Goal: Task Accomplishment & Management: Manage account settings

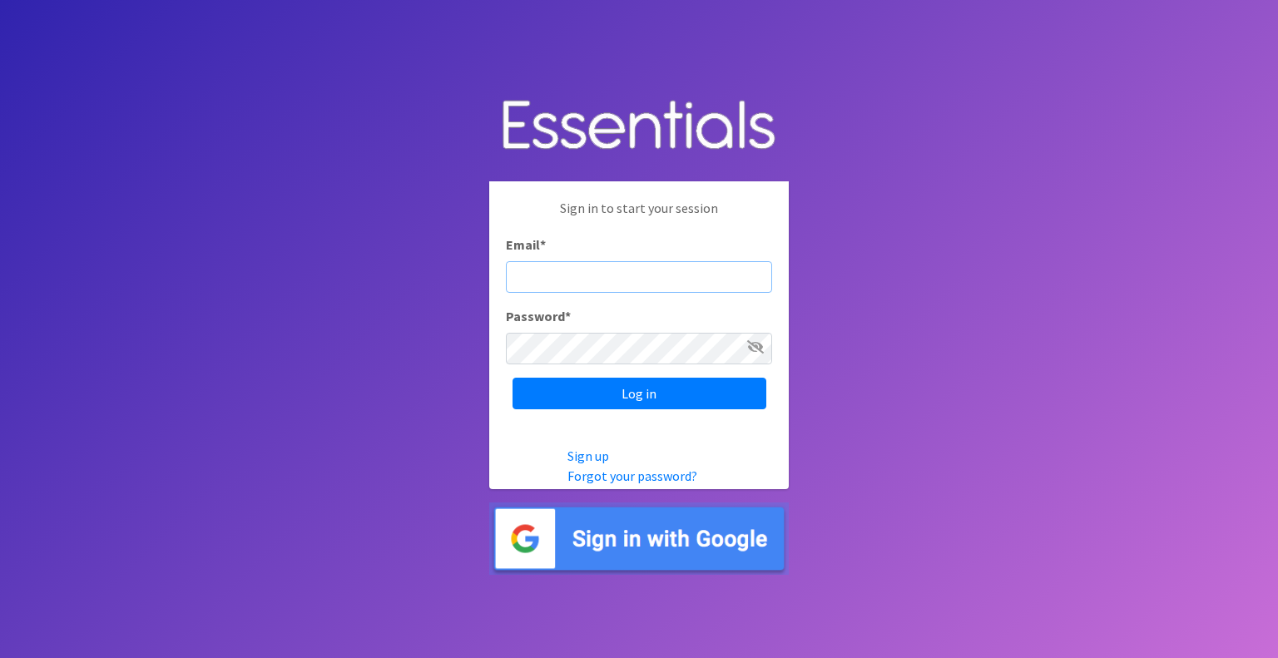
type input "info@diaperbankmn.org"
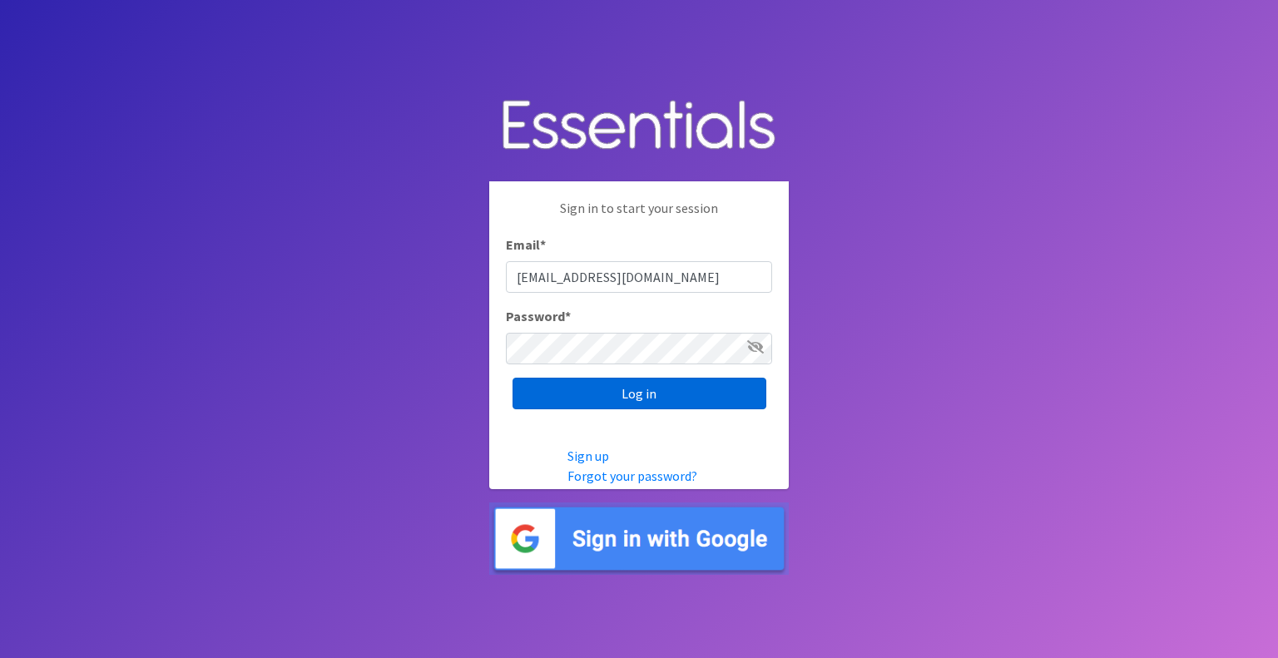
click at [657, 393] on input "Log in" at bounding box center [640, 394] width 254 height 32
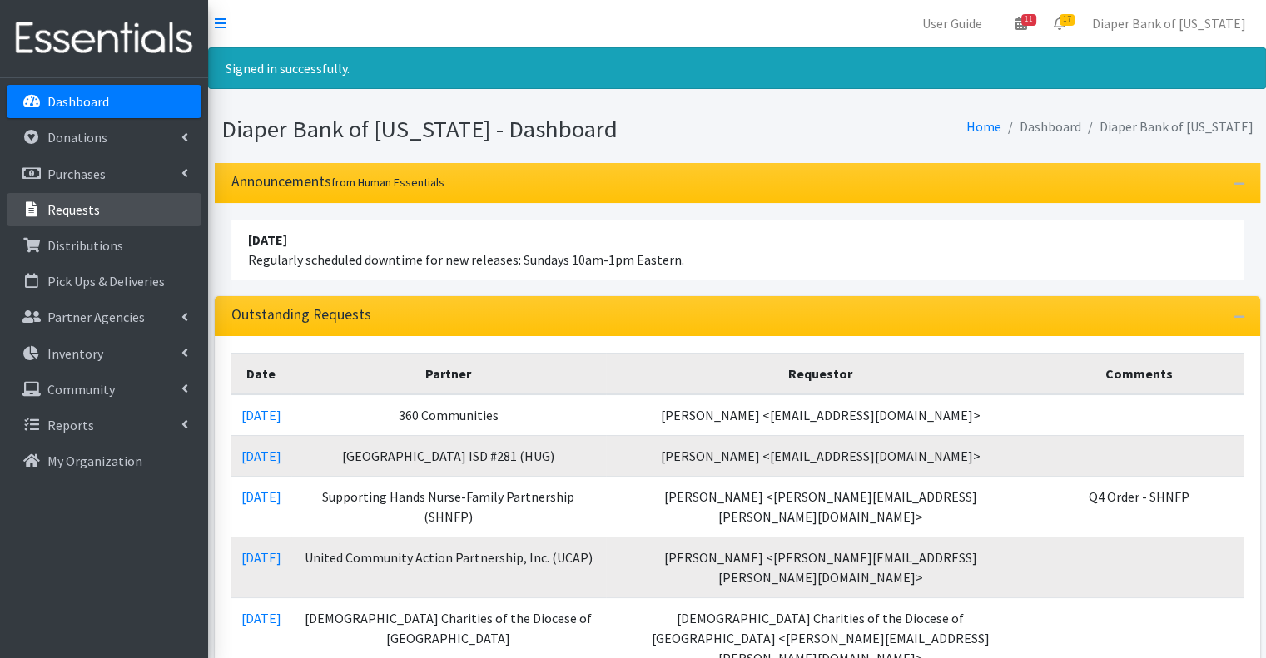
click at [118, 210] on link "Requests" at bounding box center [104, 209] width 195 height 33
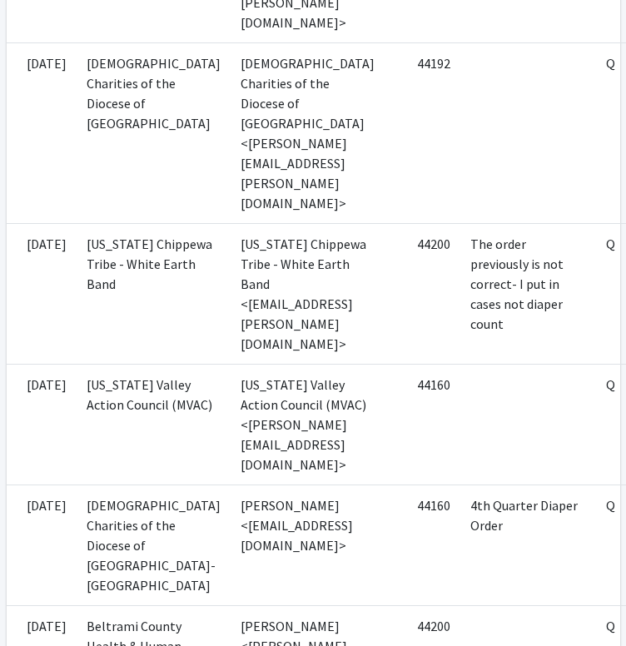
scroll to position [1031, 0]
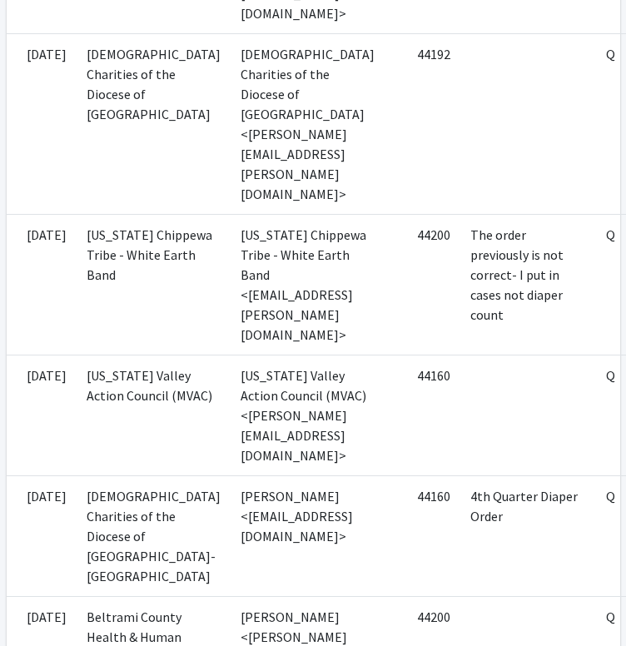
drag, startPoint x: 528, startPoint y: 152, endPoint x: 557, endPoint y: 253, distance: 104.8
click at [557, 253] on td "The order previously is not correct- I put in cases not diaper count" at bounding box center [528, 285] width 136 height 141
copy td "The order previously is not correct- I put in cases not diaper count"
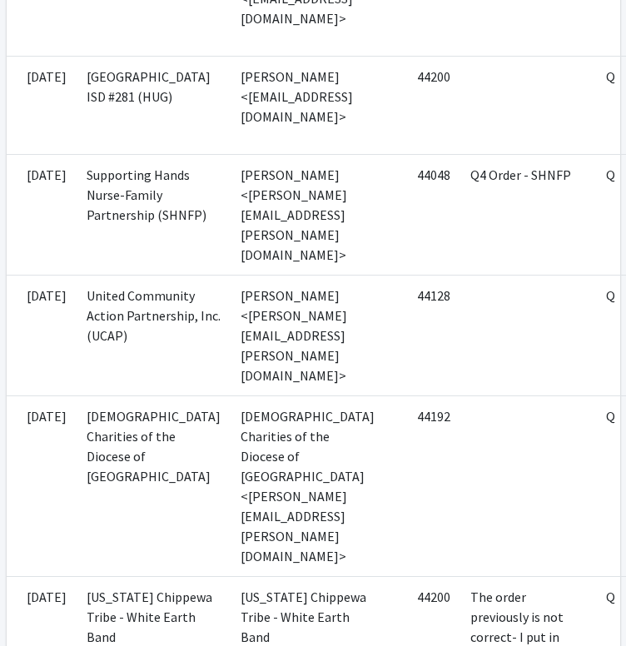
scroll to position [669, 168]
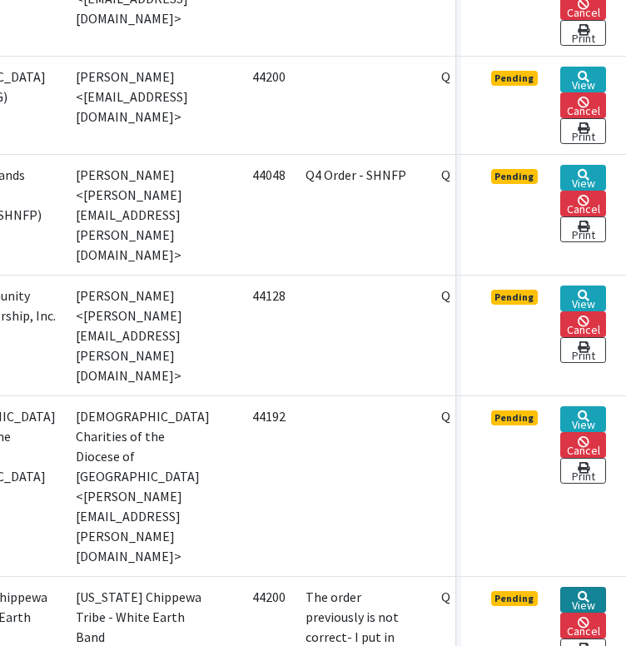
click at [577, 587] on link "View" at bounding box center [583, 600] width 46 height 26
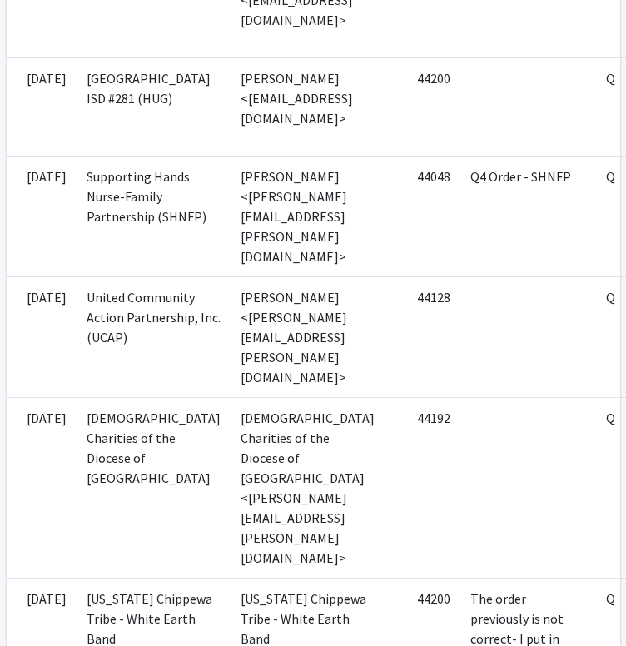
scroll to position [668, 0]
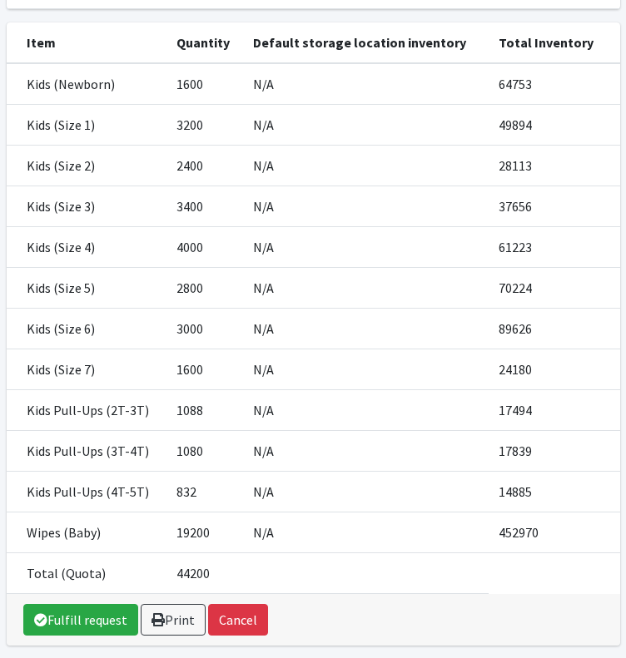
scroll to position [422, 0]
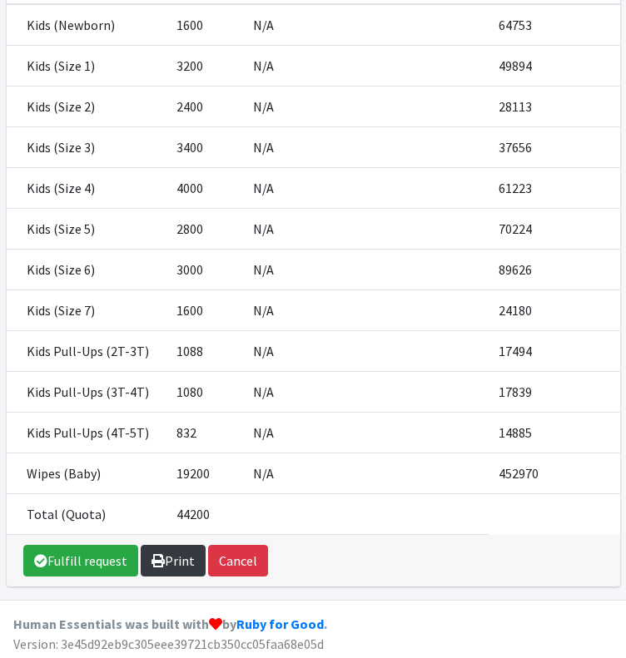
click at [171, 562] on link "Print" at bounding box center [173, 561] width 65 height 32
